Goal: Transaction & Acquisition: Purchase product/service

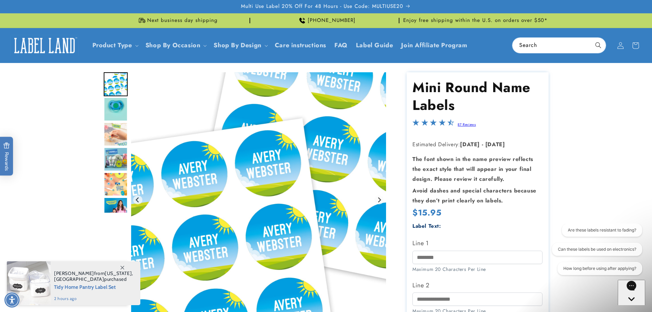
click at [113, 106] on img "Go to slide 2" at bounding box center [116, 109] width 24 height 24
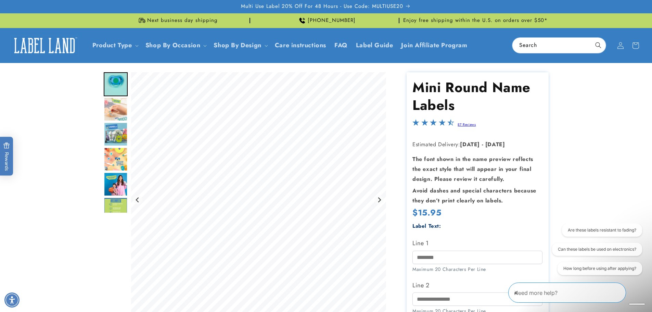
click at [115, 134] on img "Go to slide 4" at bounding box center [116, 134] width 24 height 24
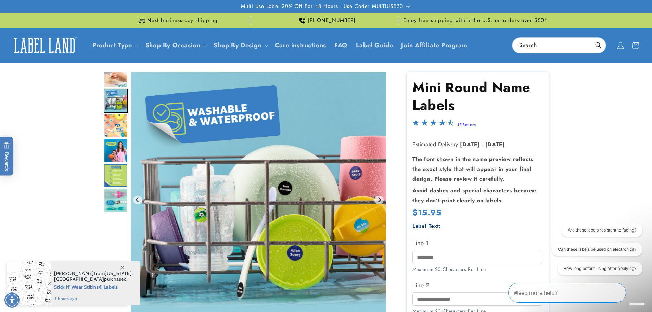
click at [115, 171] on img "Go to slide 7" at bounding box center [116, 175] width 24 height 24
